Goal: Task Accomplishment & Management: Manage account settings

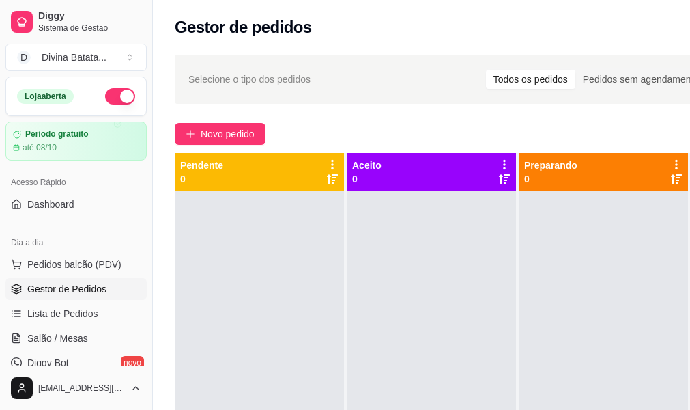
click at [130, 98] on div "Loja aberta" at bounding box center [76, 96] width 140 height 38
click at [105, 100] on button "button" at bounding box center [120, 96] width 30 height 16
drag, startPoint x: 148, startPoint y: 132, endPoint x: 156, endPoint y: 150, distance: 19.6
click at [158, 160] on div "Diggy Sistema de Gestão D Divina Batata ... Loja fechada Período gratuito até 0…" at bounding box center [345, 309] width 690 height 618
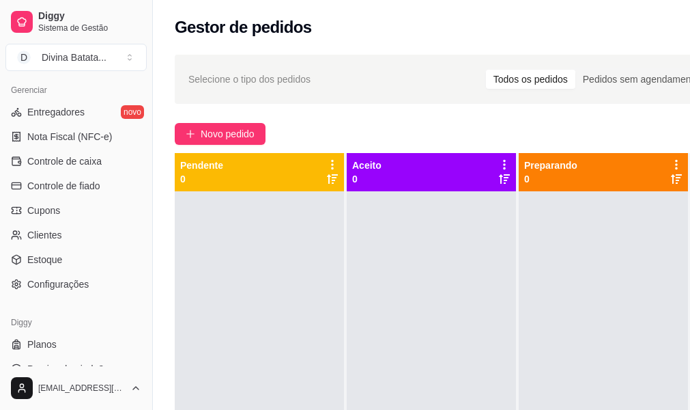
scroll to position [563, 0]
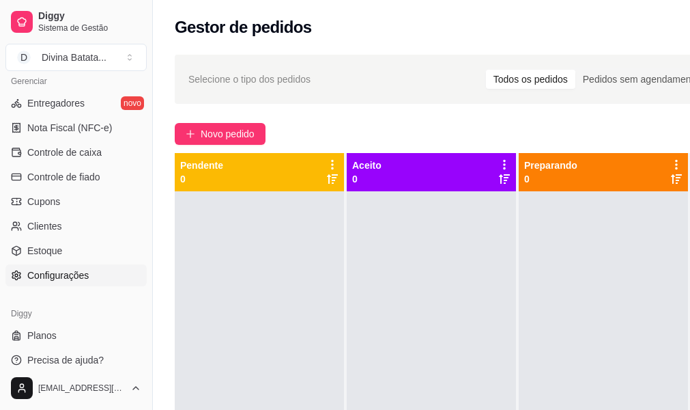
click at [72, 277] on span "Configurações" at bounding box center [57, 275] width 61 height 14
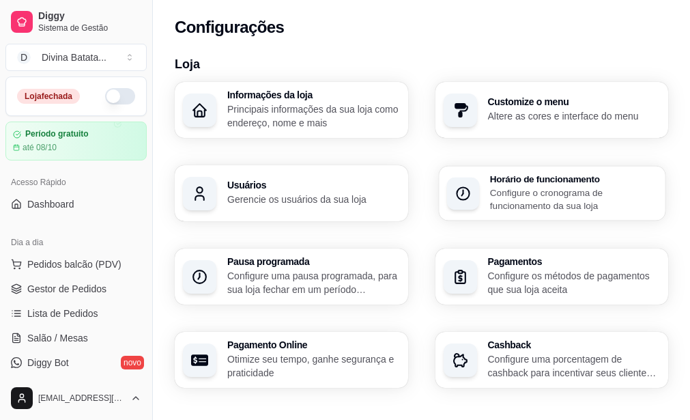
click at [490, 201] on p "Configure o cronograma de funcionamento da sua loja" at bounding box center [573, 199] width 167 height 27
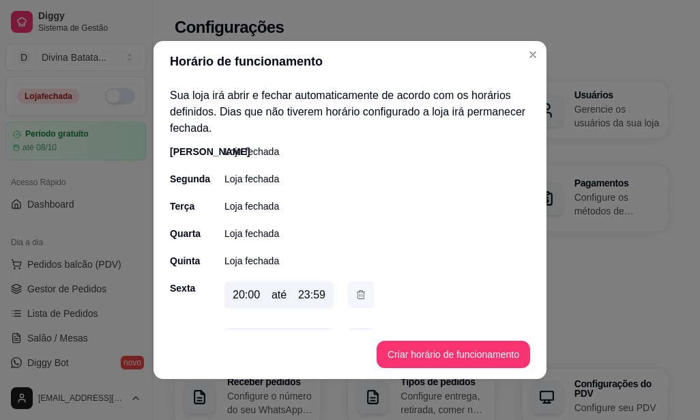
click at [357, 302] on button "button" at bounding box center [361, 295] width 27 height 27
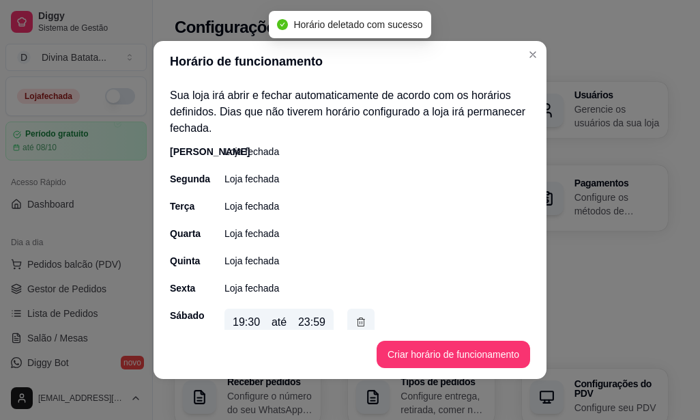
scroll to position [17, 0]
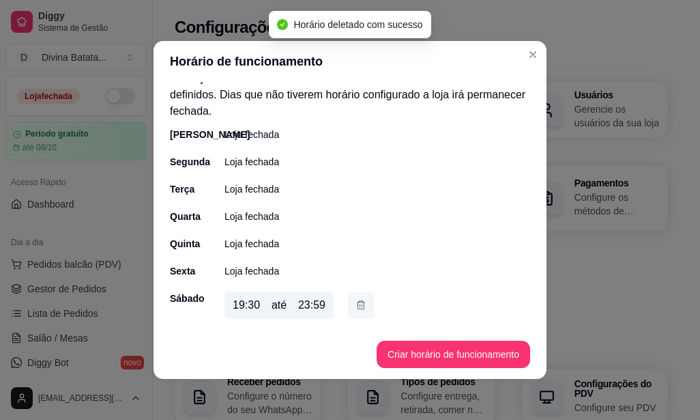
click at [360, 305] on icon "button" at bounding box center [361, 305] width 11 height 14
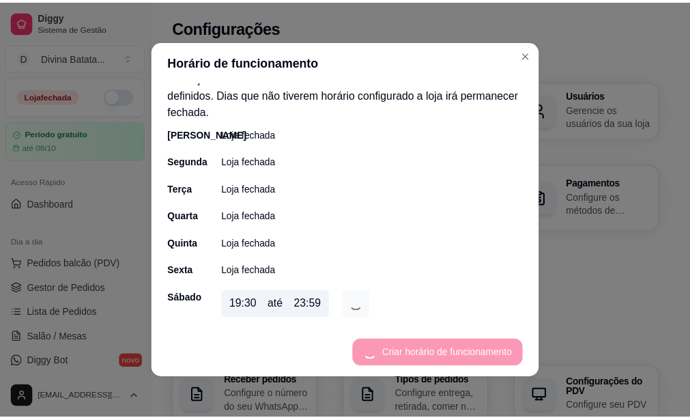
scroll to position [0, 0]
